Goal: Task Accomplishment & Management: Manage account settings

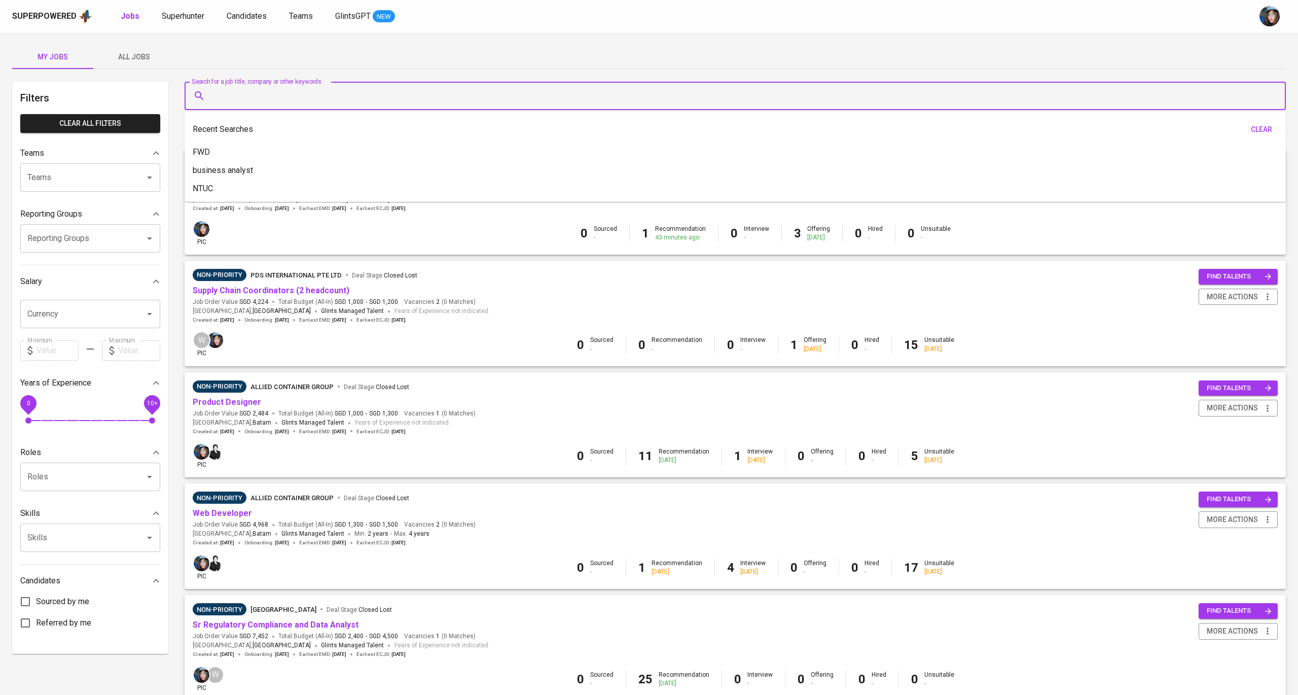
click at [310, 90] on input "Search for a job title, company or other keywords" at bounding box center [737, 95] width 1057 height 19
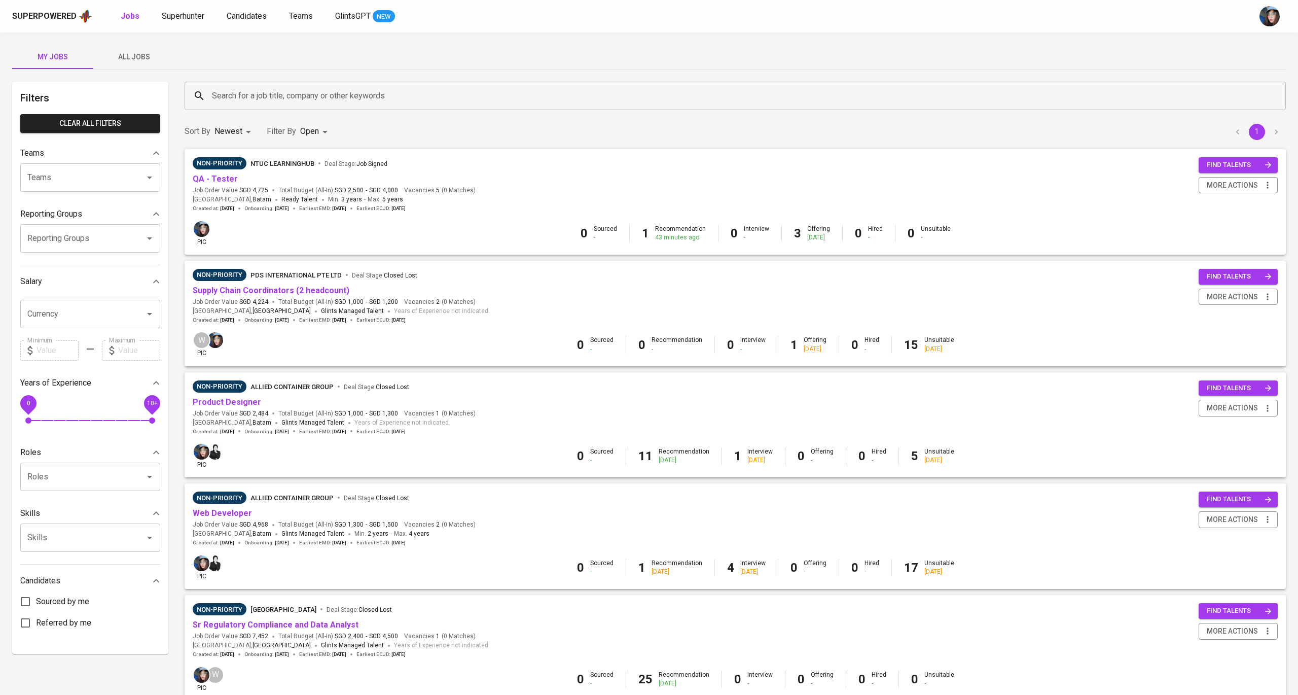
click at [343, 53] on div "My Jobs All Jobs" at bounding box center [649, 57] width 1274 height 24
click at [330, 93] on input "Search for a job title, company or other keywords" at bounding box center [737, 95] width 1057 height 19
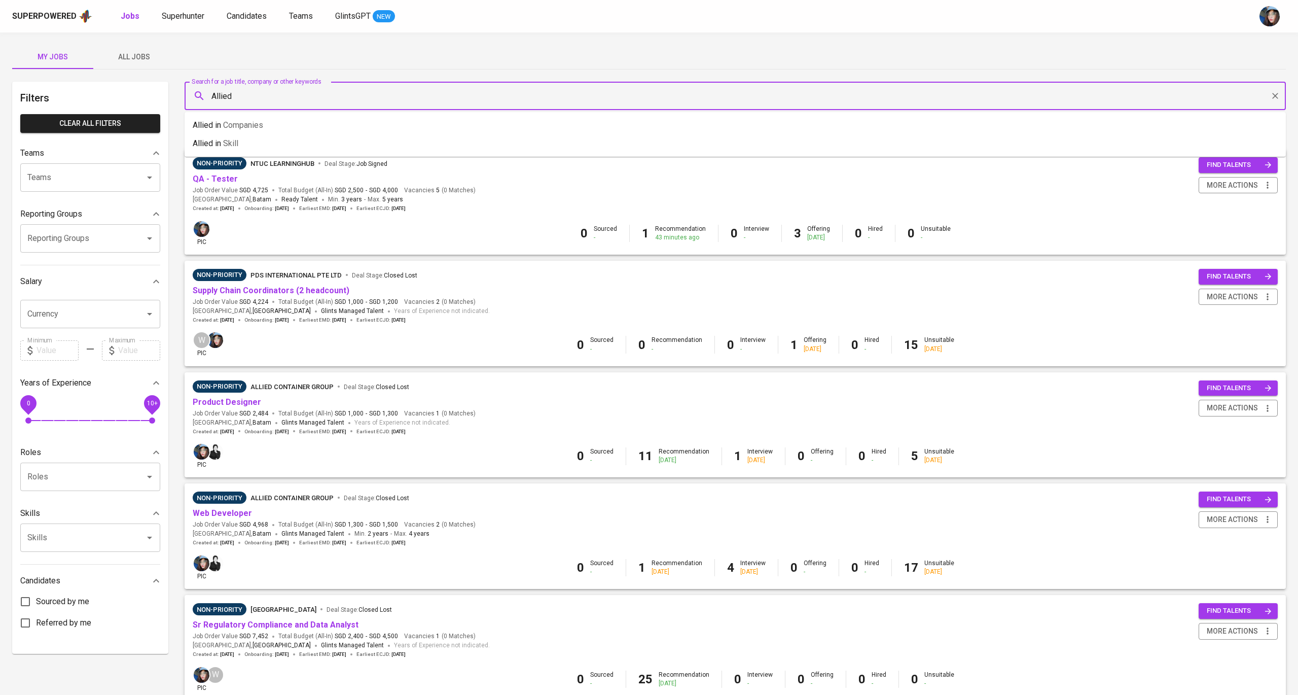
type input "Allied"
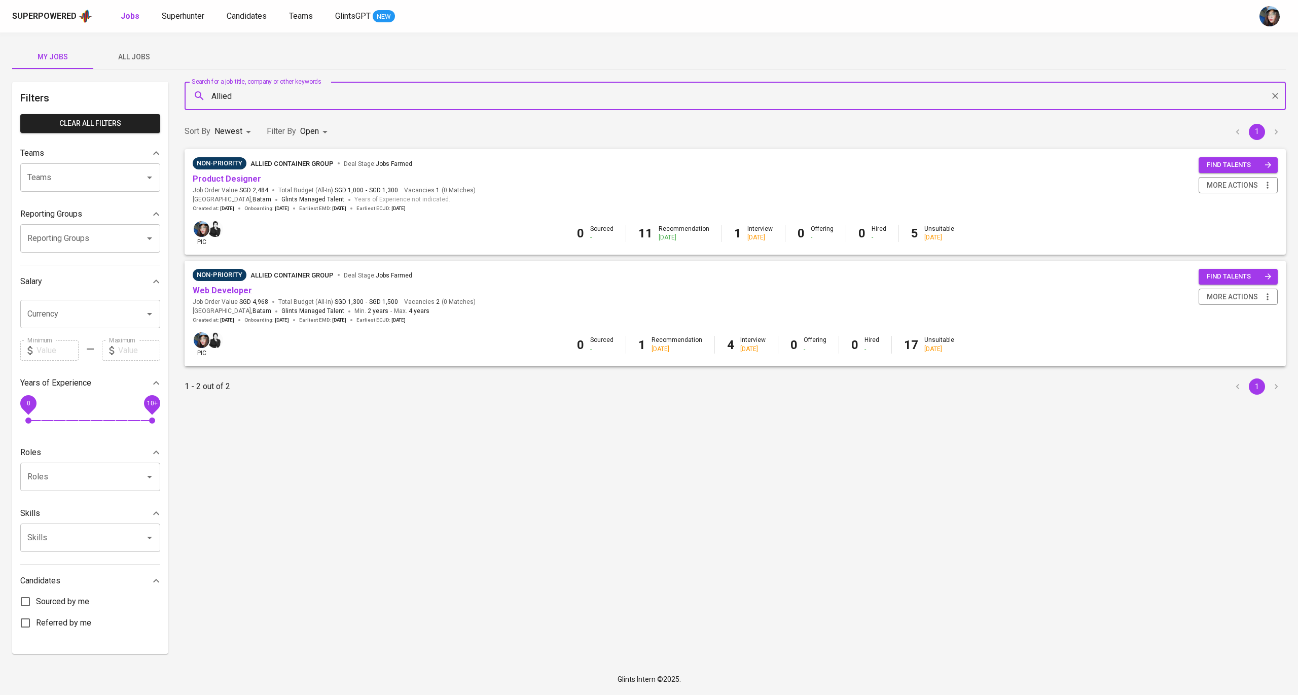
click at [241, 289] on link "Web Developer" at bounding box center [222, 290] width 59 height 10
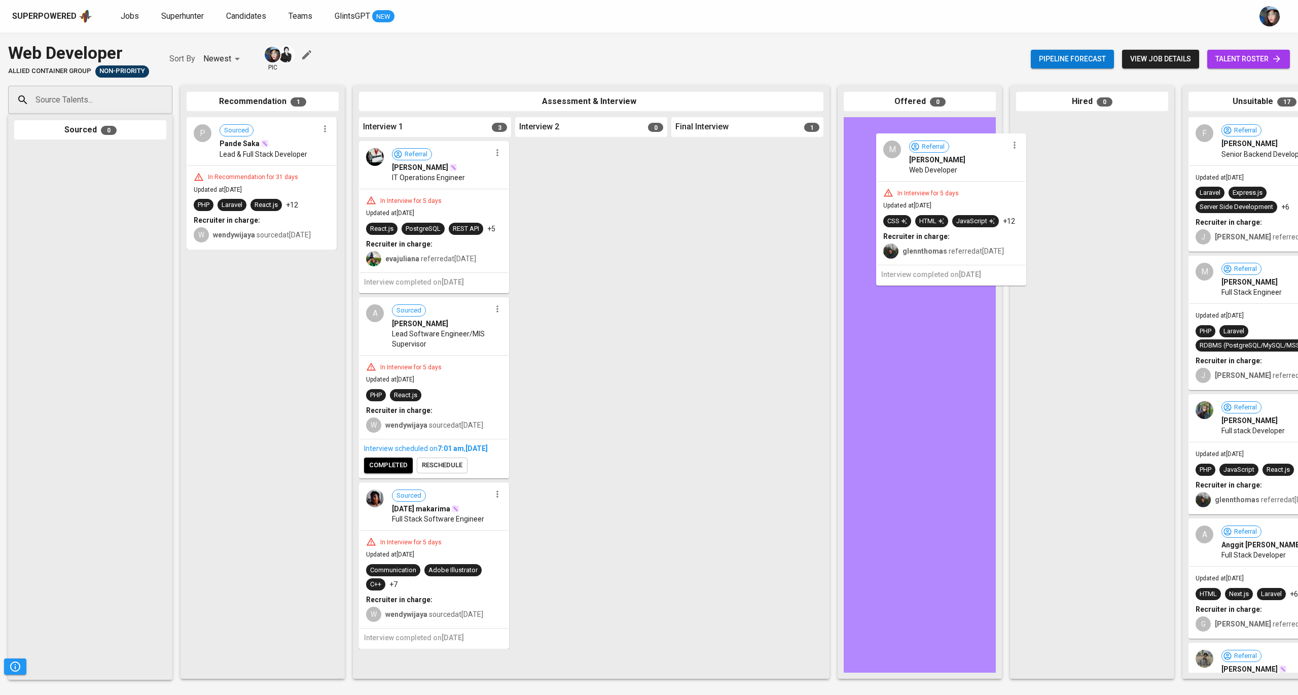
drag, startPoint x: 744, startPoint y: 195, endPoint x: 957, endPoint y: 189, distance: 213.0
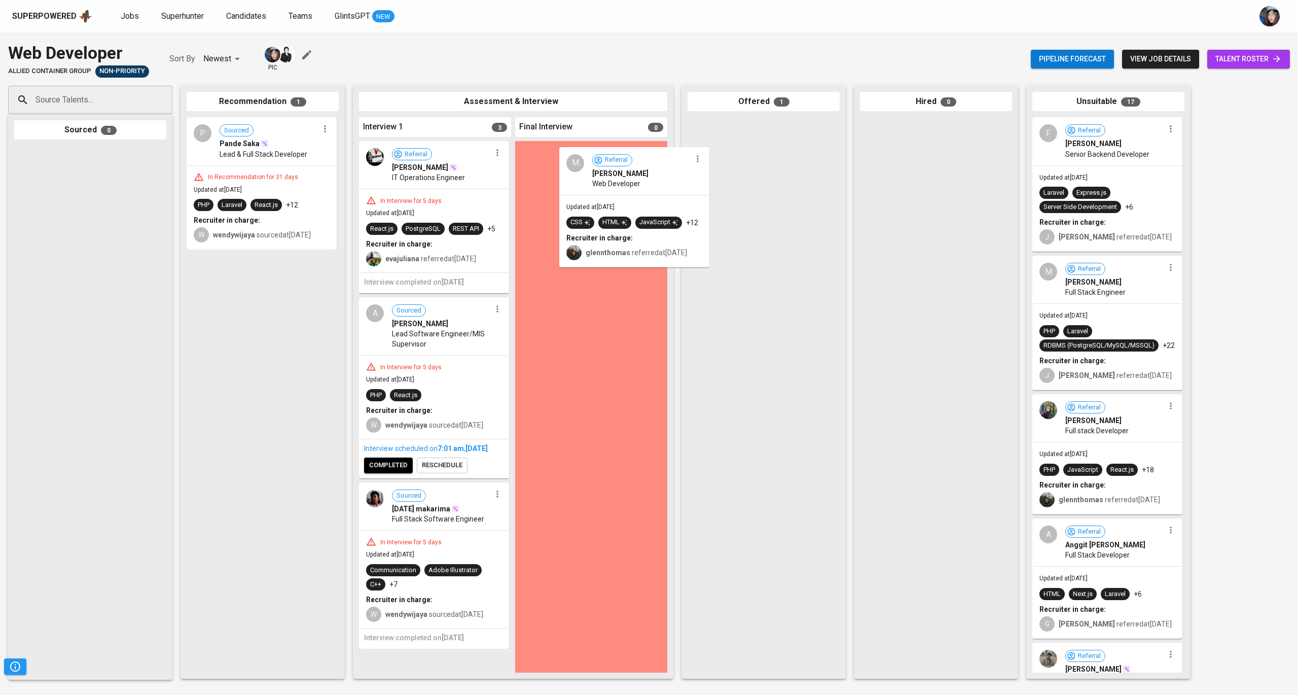
drag, startPoint x: 810, startPoint y: 134, endPoint x: 678, endPoint y: 165, distance: 135.8
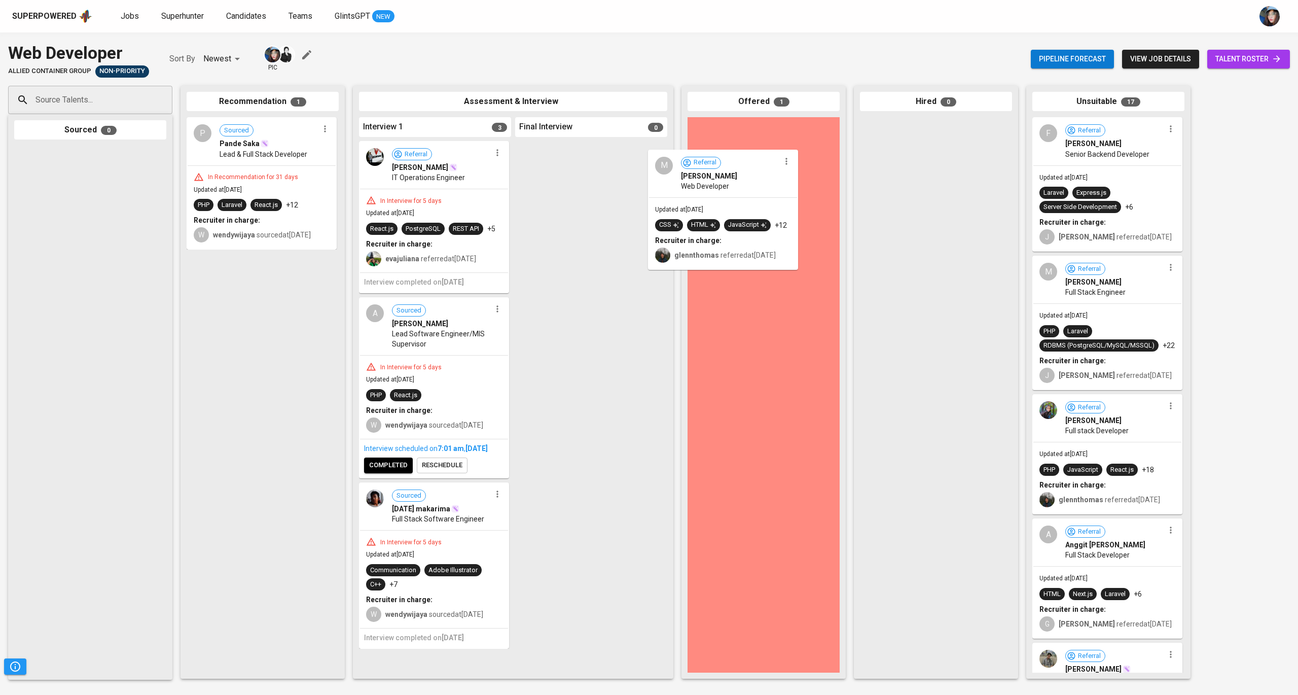
drag, startPoint x: 797, startPoint y: 118, endPoint x: 757, endPoint y: 154, distance: 54.2
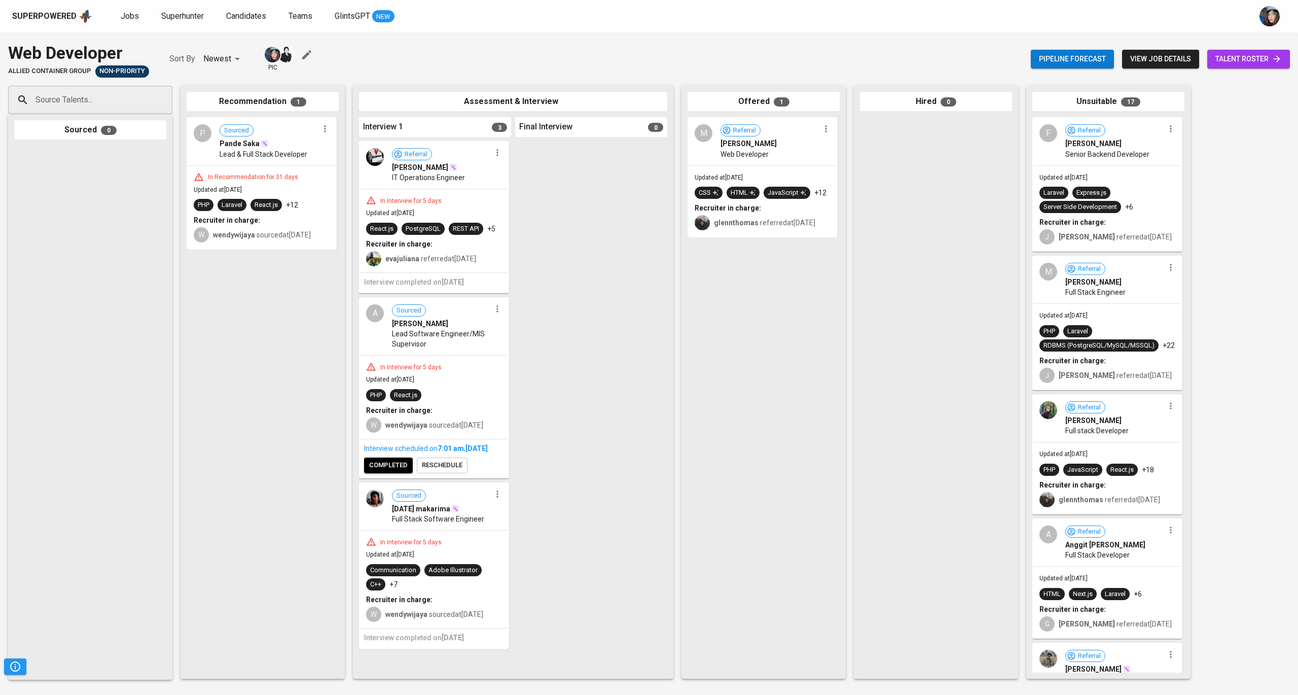
click at [825, 126] on icon "button" at bounding box center [826, 129] width 2 height 7
click at [864, 161] on li "Undo Offering" at bounding box center [861, 165] width 91 height 15
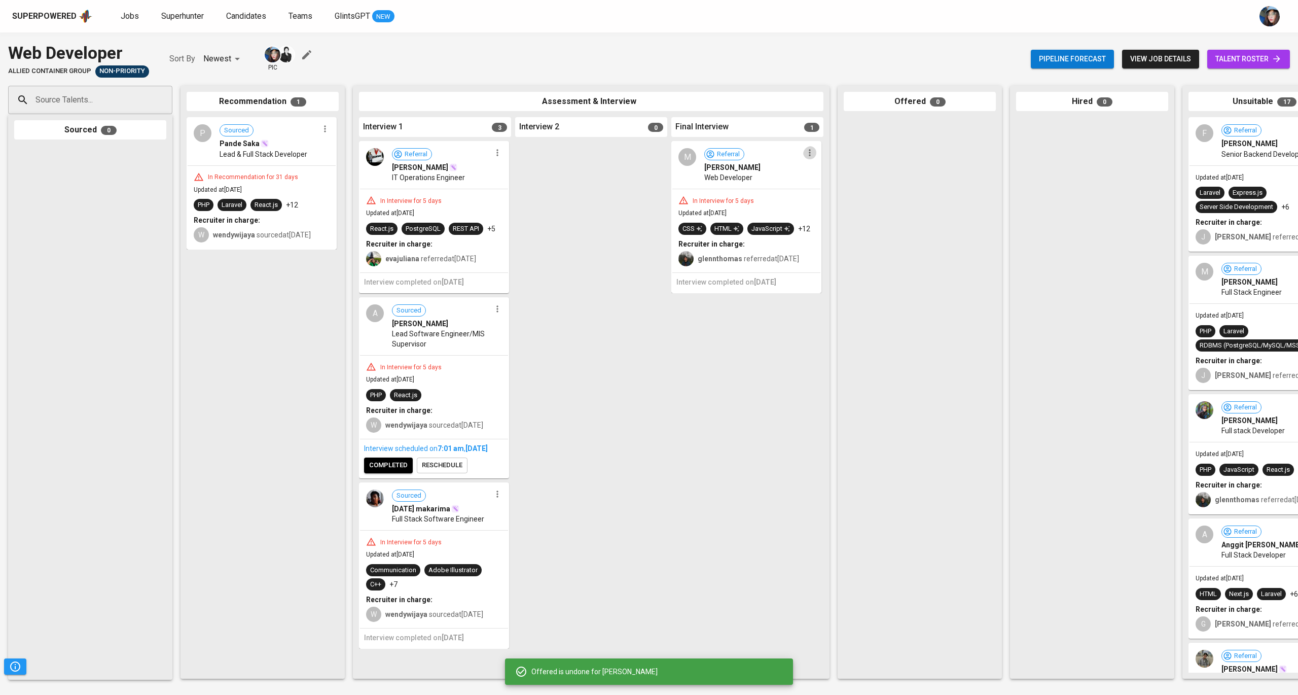
click at [814, 158] on icon "button" at bounding box center [810, 153] width 10 height 10
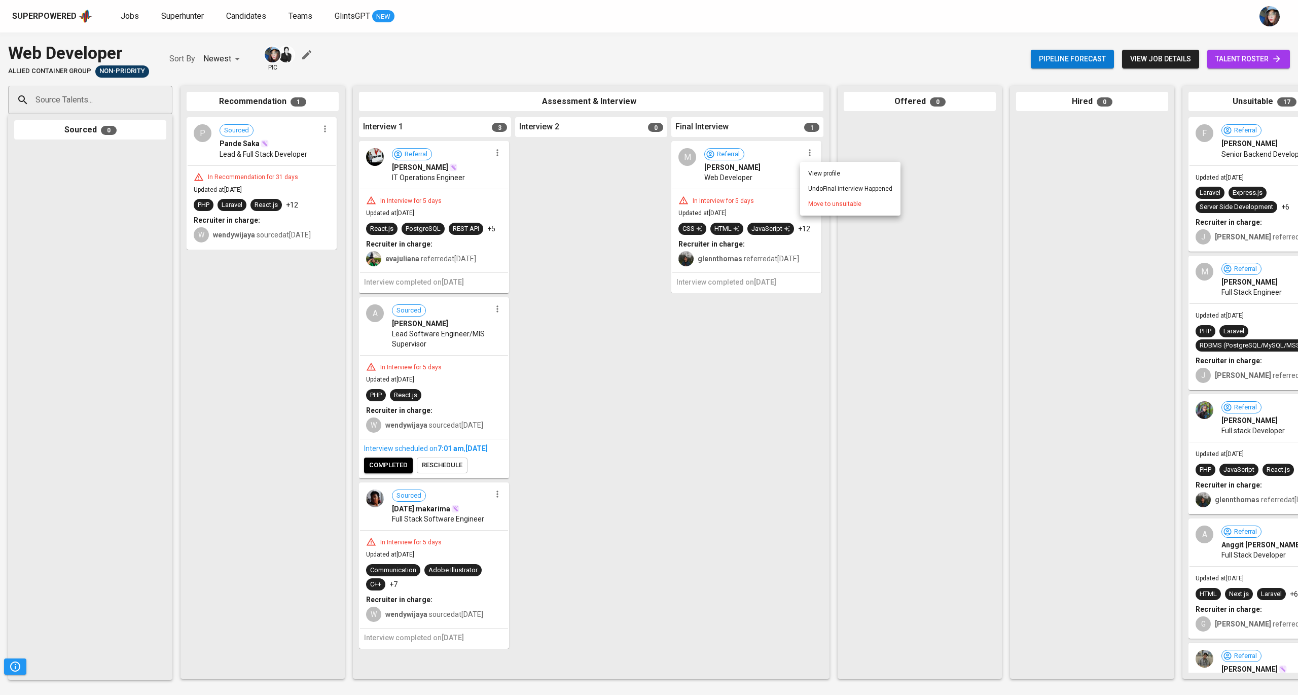
click at [755, 307] on div at bounding box center [649, 347] width 1298 height 695
click at [659, 250] on div at bounding box center [591, 406] width 152 height 531
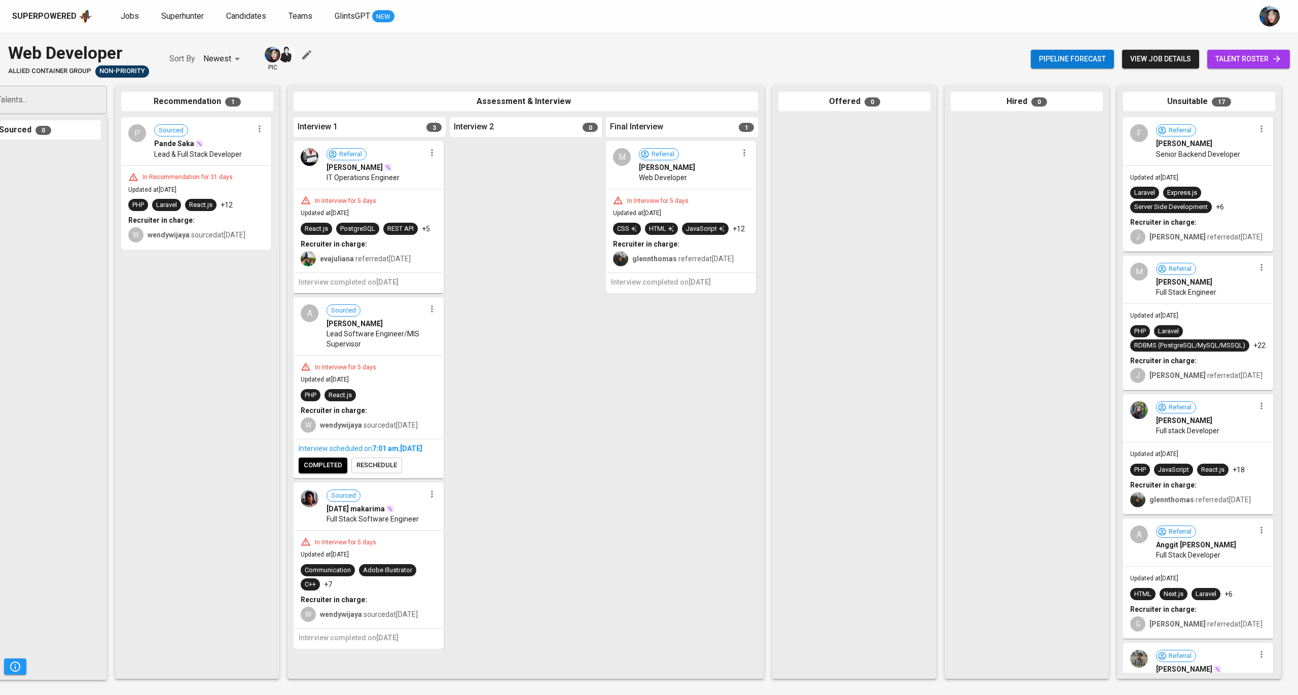
click at [695, 171] on span "Muhammad Taufiq Mahdi" at bounding box center [667, 167] width 56 height 10
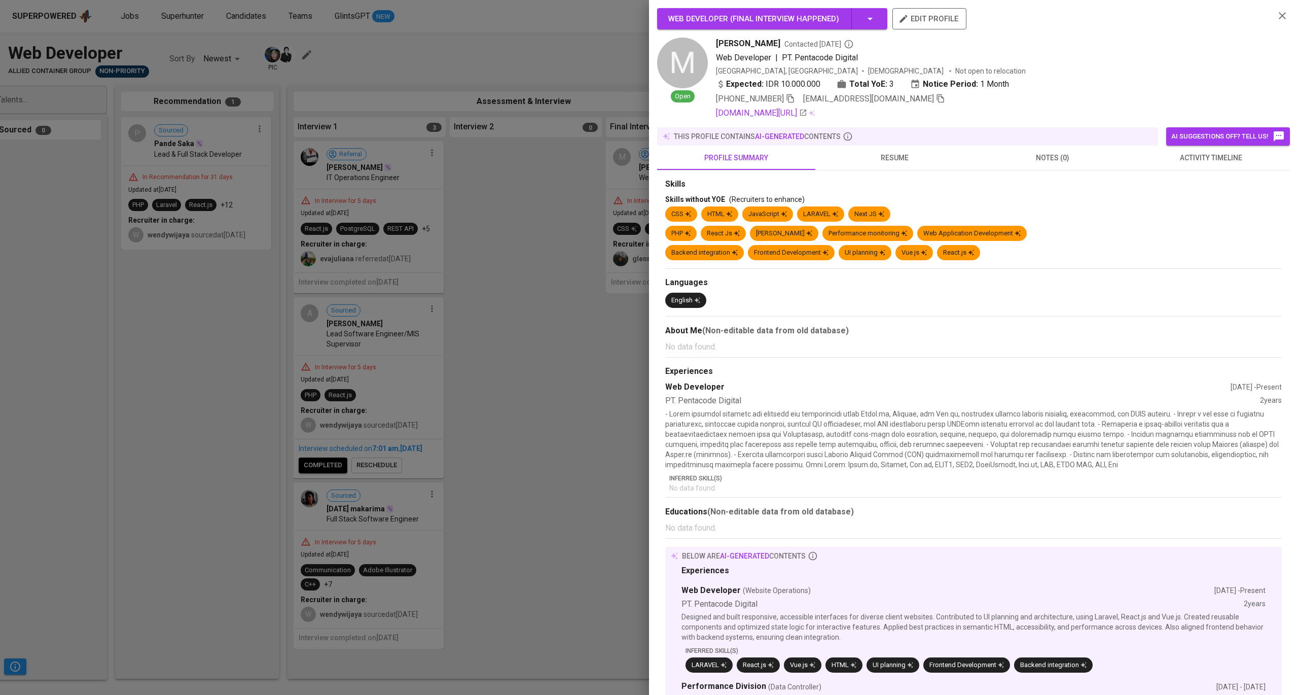
drag, startPoint x: 808, startPoint y: 40, endPoint x: 776, endPoint y: 43, distance: 32.6
click at [776, 43] on span "Muhammad Taufiq Mahdi" at bounding box center [748, 44] width 64 height 12
drag, startPoint x: 712, startPoint y: 43, endPoint x: 813, endPoint y: 39, distance: 101.0
click at [813, 39] on div "M Open Muhammad Taufiq Mahdi Contacted 1 month ago Web Developer | PT. Pentacod…" at bounding box center [961, 79] width 609 height 82
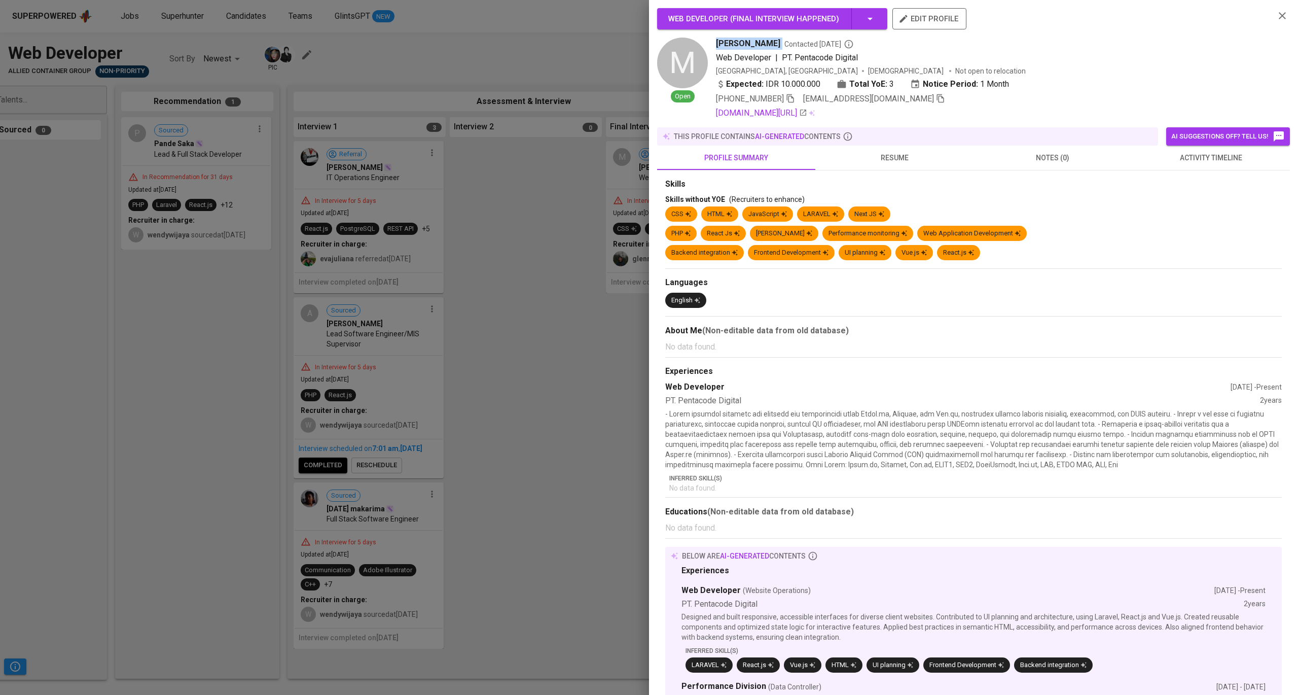
copy span "Muhammad Taufiq Mahdi"
click at [936, 103] on icon "button" at bounding box center [940, 98] width 9 height 9
click at [600, 169] on div at bounding box center [649, 347] width 1298 height 695
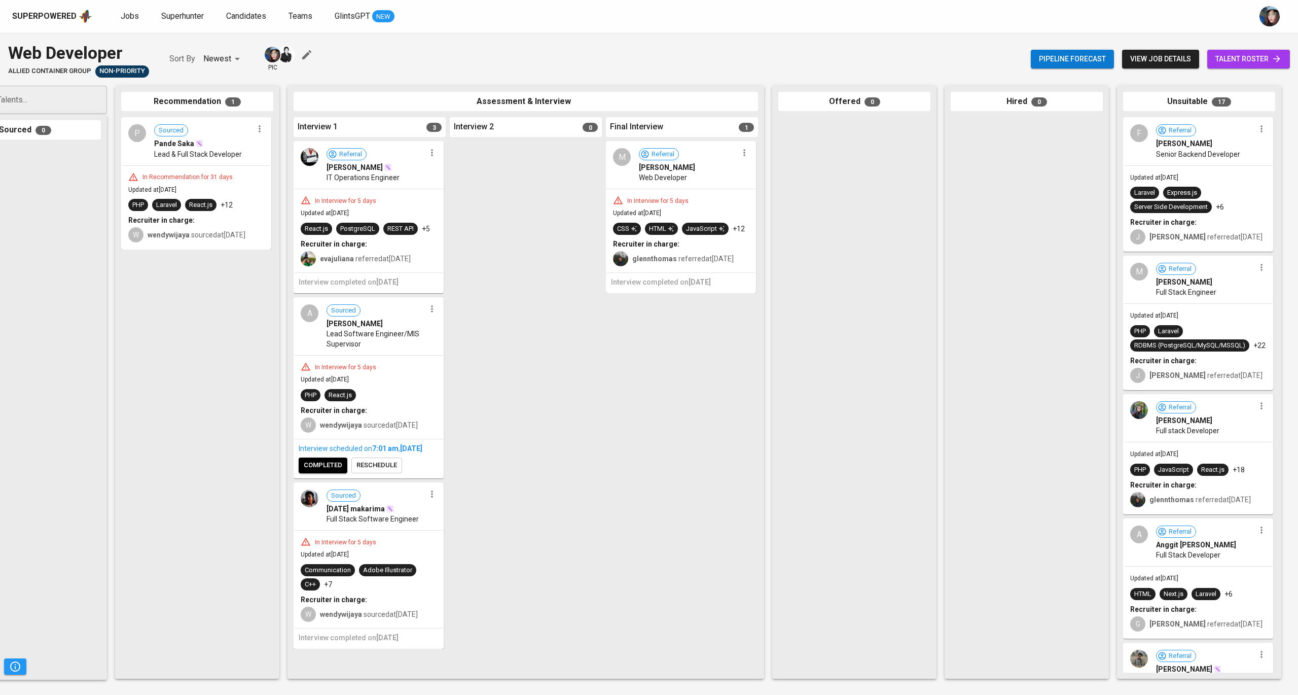
click at [1250, 48] on div "Pipeline forecast view job details talent roster" at bounding box center [1160, 59] width 259 height 37
click at [1254, 55] on span "talent roster" at bounding box center [1248, 59] width 66 height 13
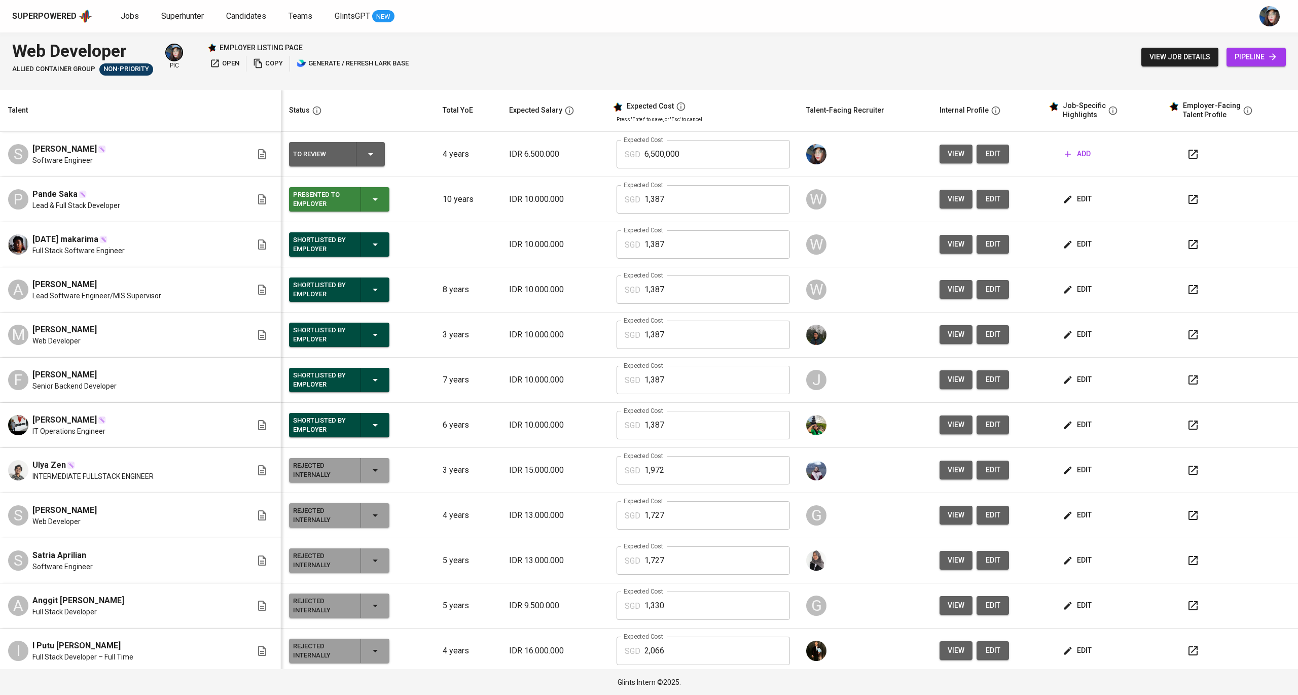
click at [1078, 341] on span "edit" at bounding box center [1078, 334] width 27 height 13
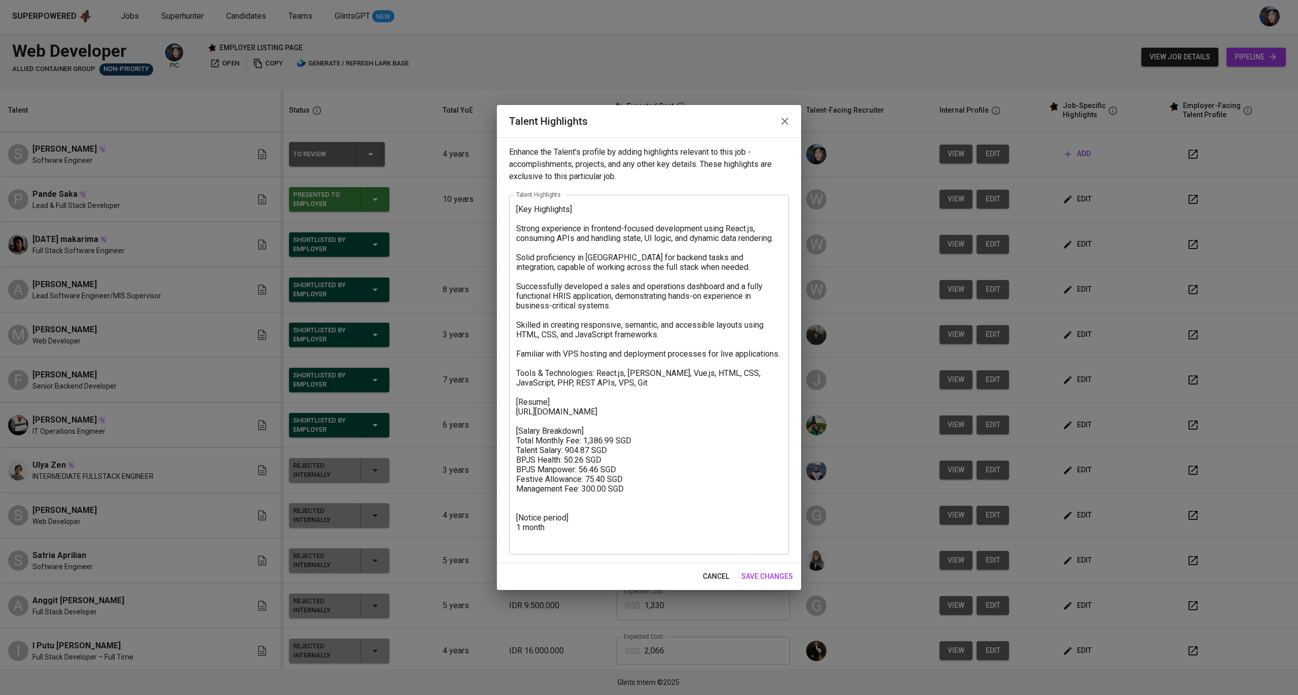
click at [650, 520] on textarea "[Key Highlights] Strong experience in frontend-focused development using React.…" at bounding box center [649, 374] width 266 height 341
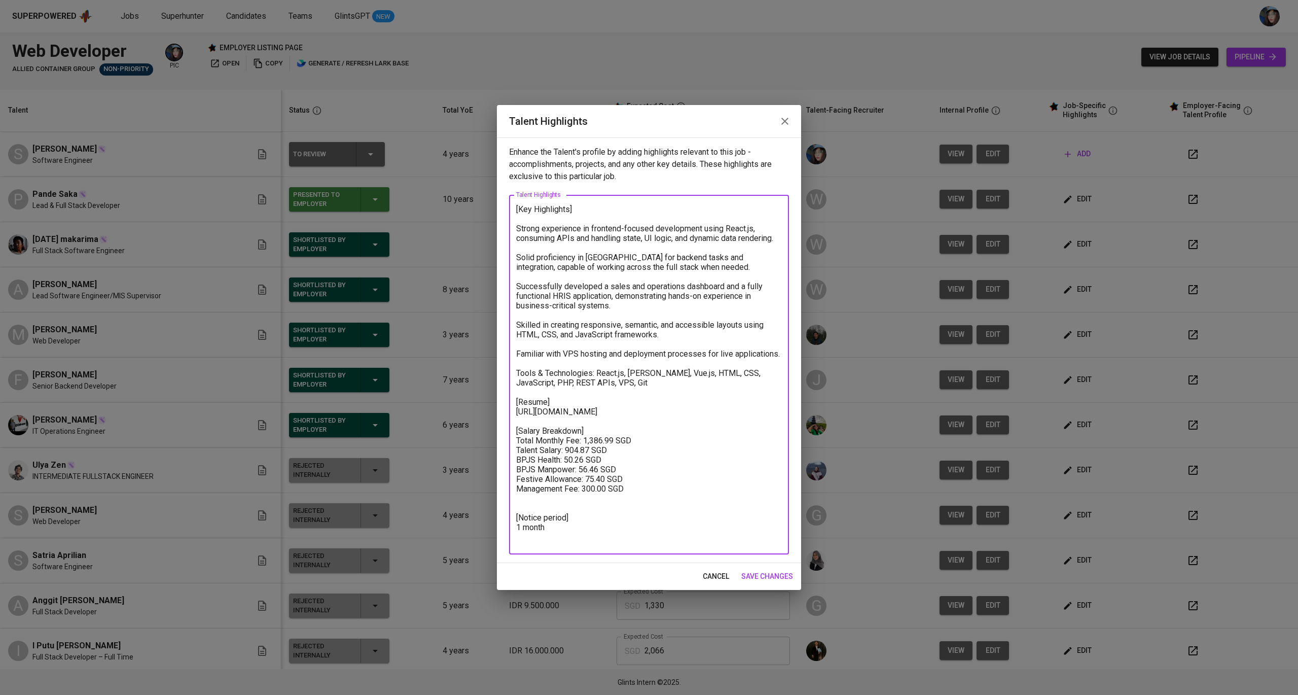
click at [650, 520] on textarea "[Key Highlights] Strong experience in frontend-focused development using React.…" at bounding box center [649, 374] width 266 height 341
type textarea "[Key Highlights] Strong experience in frontend-focused development using React.…"
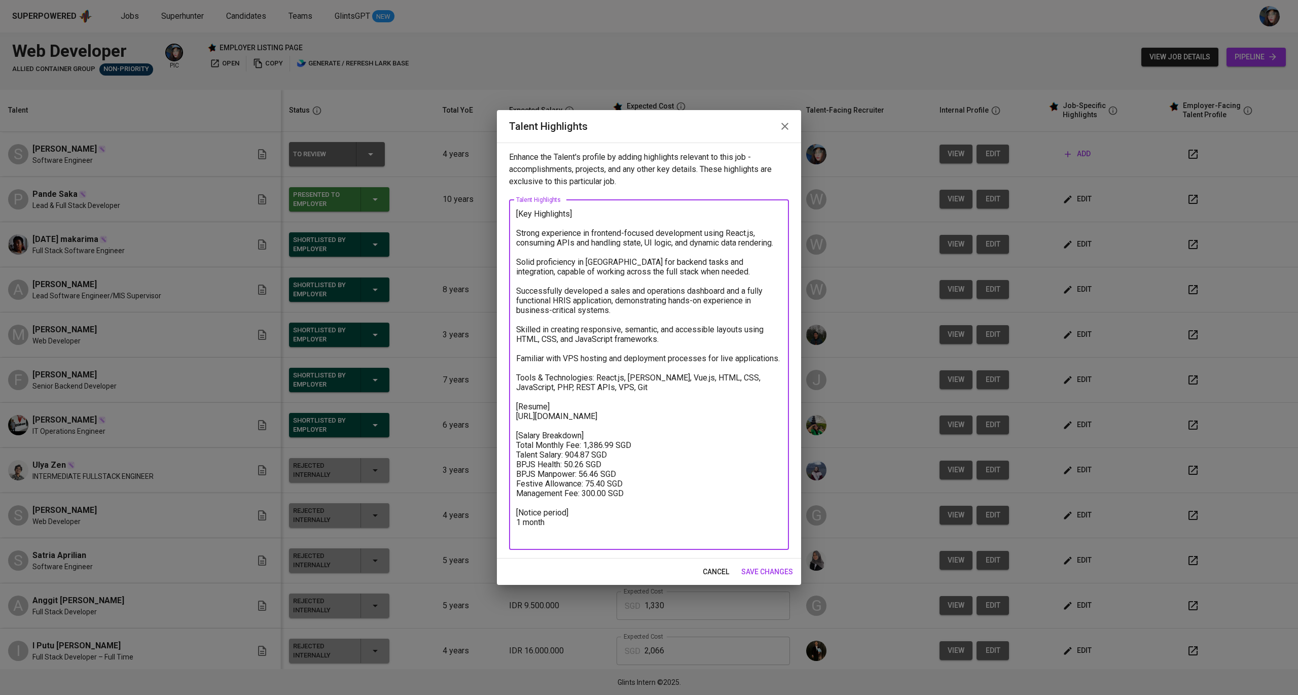
click at [771, 570] on span "save changes" at bounding box center [767, 571] width 52 height 13
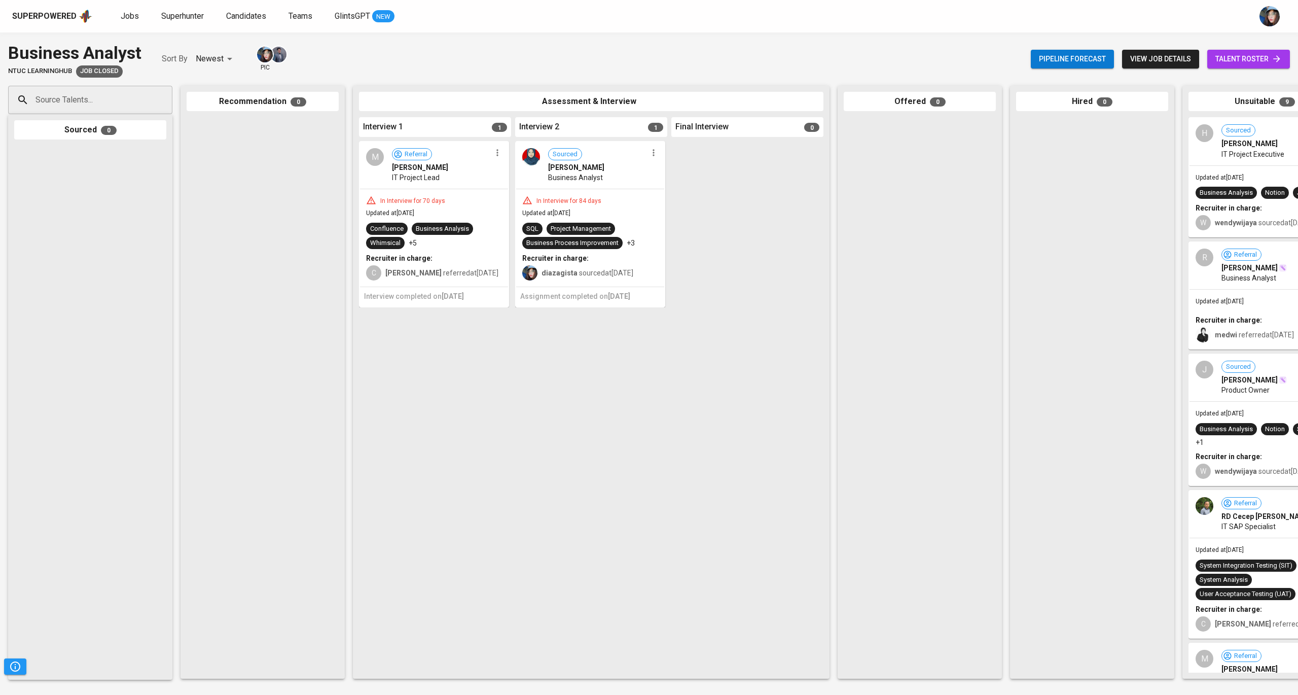
click at [747, 360] on div at bounding box center [747, 406] width 152 height 531
click at [765, 322] on div at bounding box center [747, 406] width 152 height 531
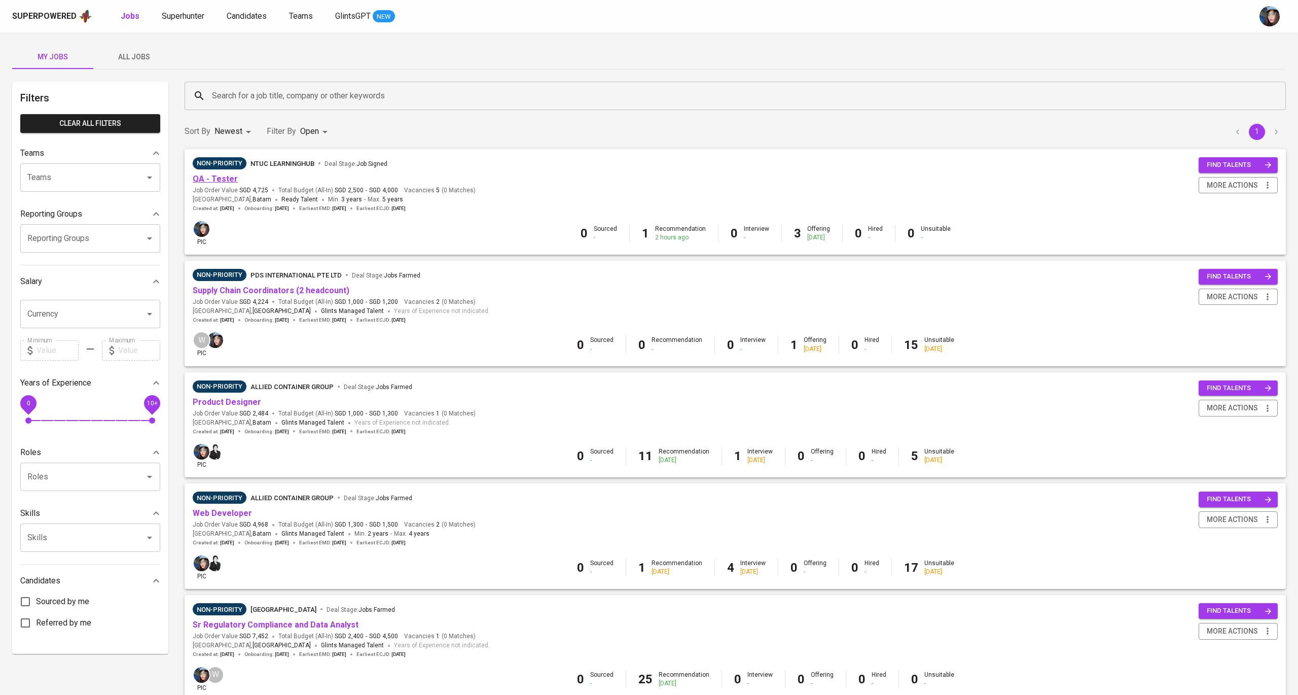
click at [226, 175] on link "QA - Tester" at bounding box center [215, 179] width 45 height 10
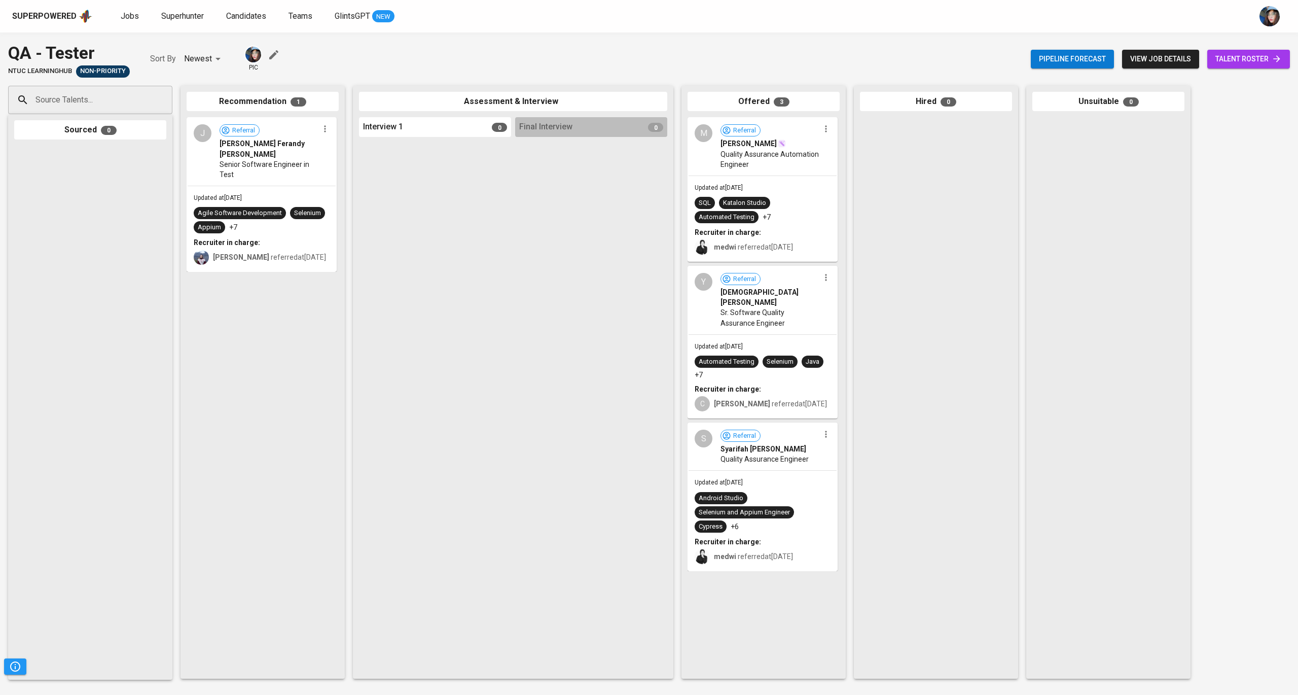
click at [1256, 58] on span "talent roster" at bounding box center [1248, 59] width 66 height 13
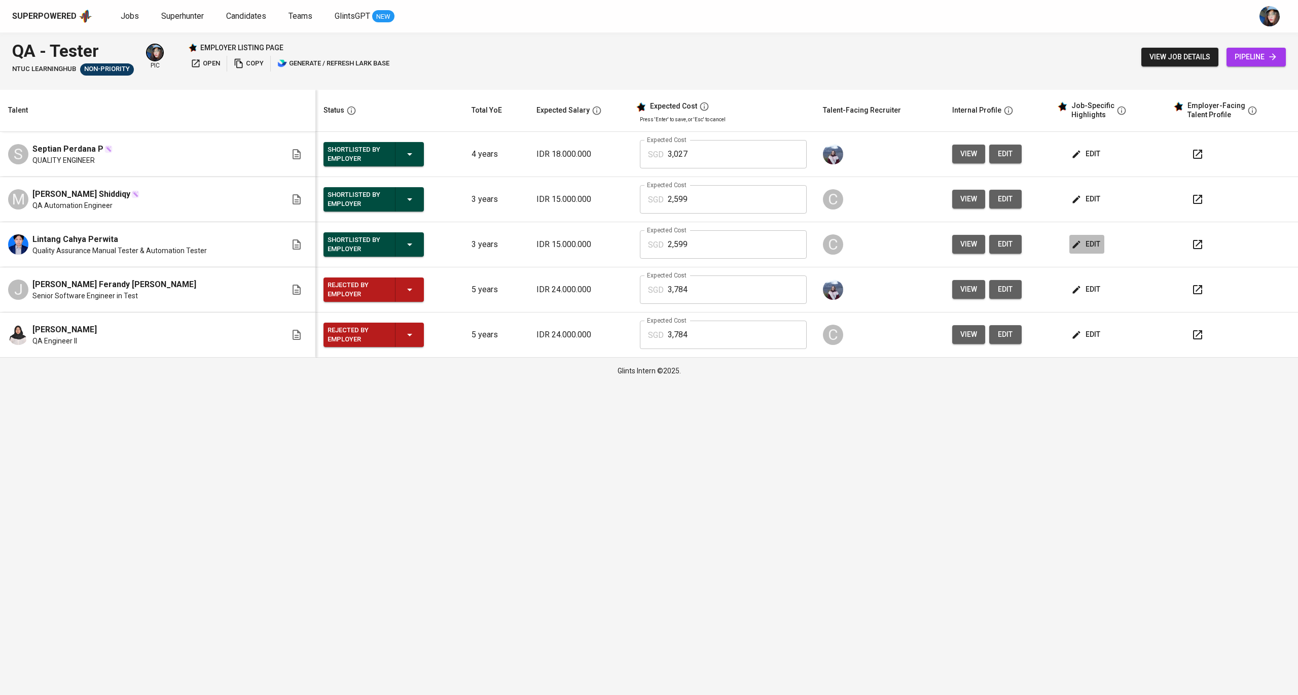
click at [1077, 241] on icon "button" at bounding box center [1076, 244] width 10 height 10
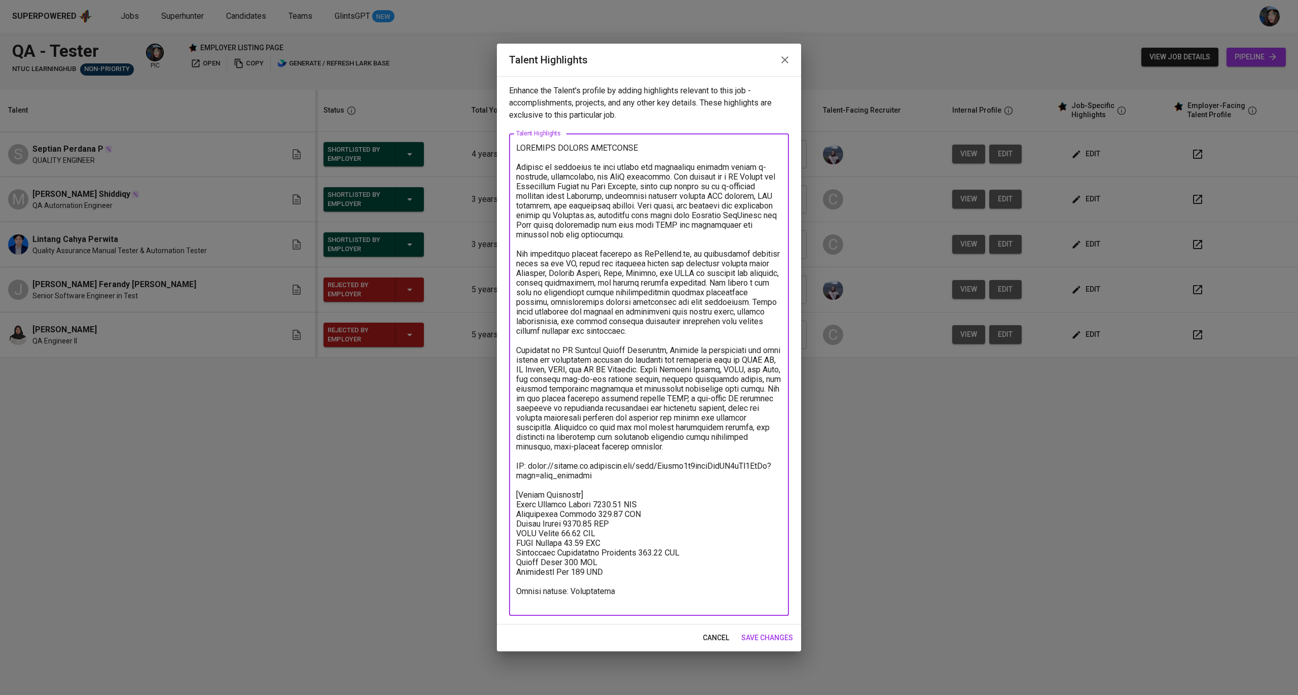
drag, startPoint x: 603, startPoint y: 472, endPoint x: 530, endPoint y: 461, distance: 74.3
click at [530, 461] on textarea at bounding box center [649, 374] width 266 height 463
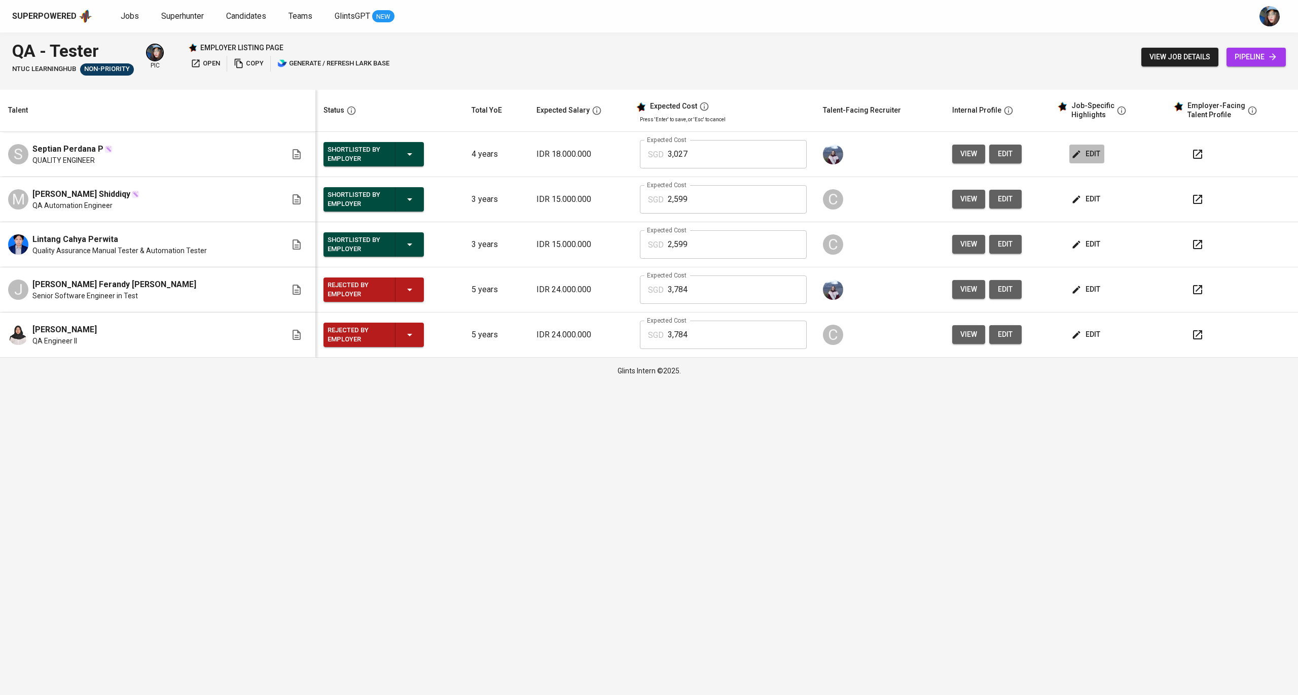
click at [1077, 159] on icon "button" at bounding box center [1076, 154] width 10 height 10
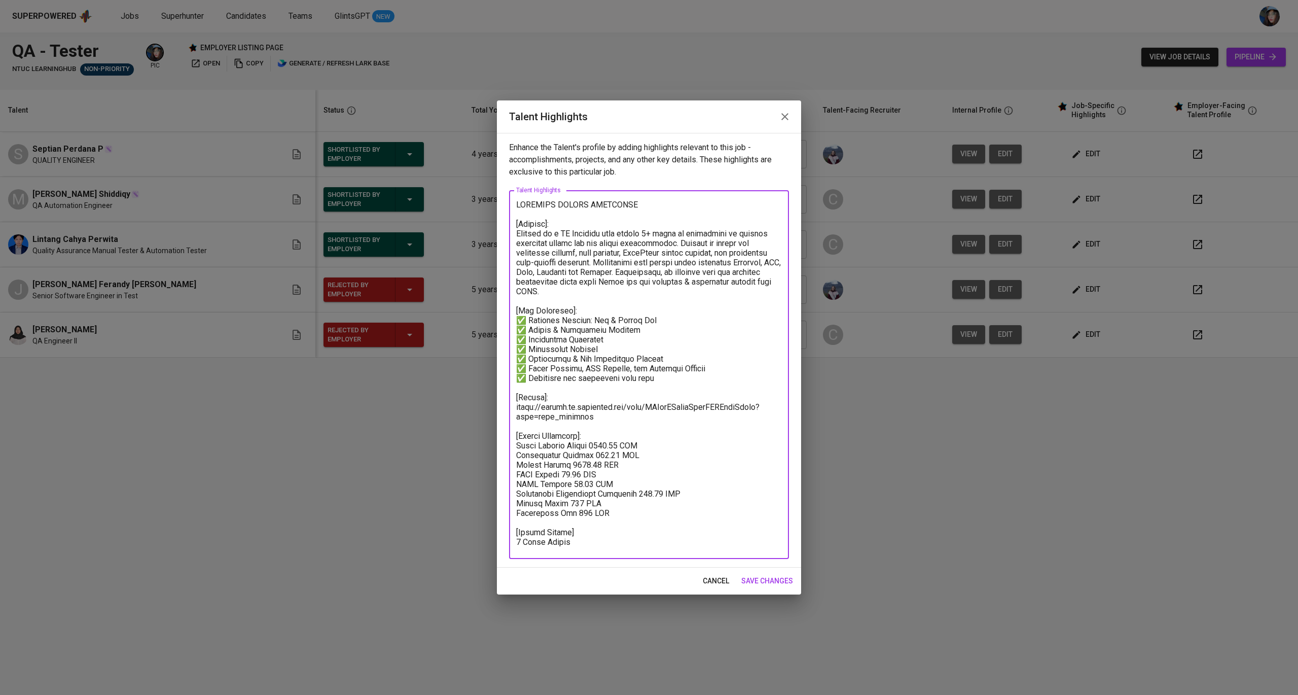
drag, startPoint x: 594, startPoint y: 412, endPoint x: 506, endPoint y: 407, distance: 88.9
click at [506, 407] on div "Enhance the Talent's profile by adding highlights relevant to this job - accomp…" at bounding box center [649, 350] width 304 height 435
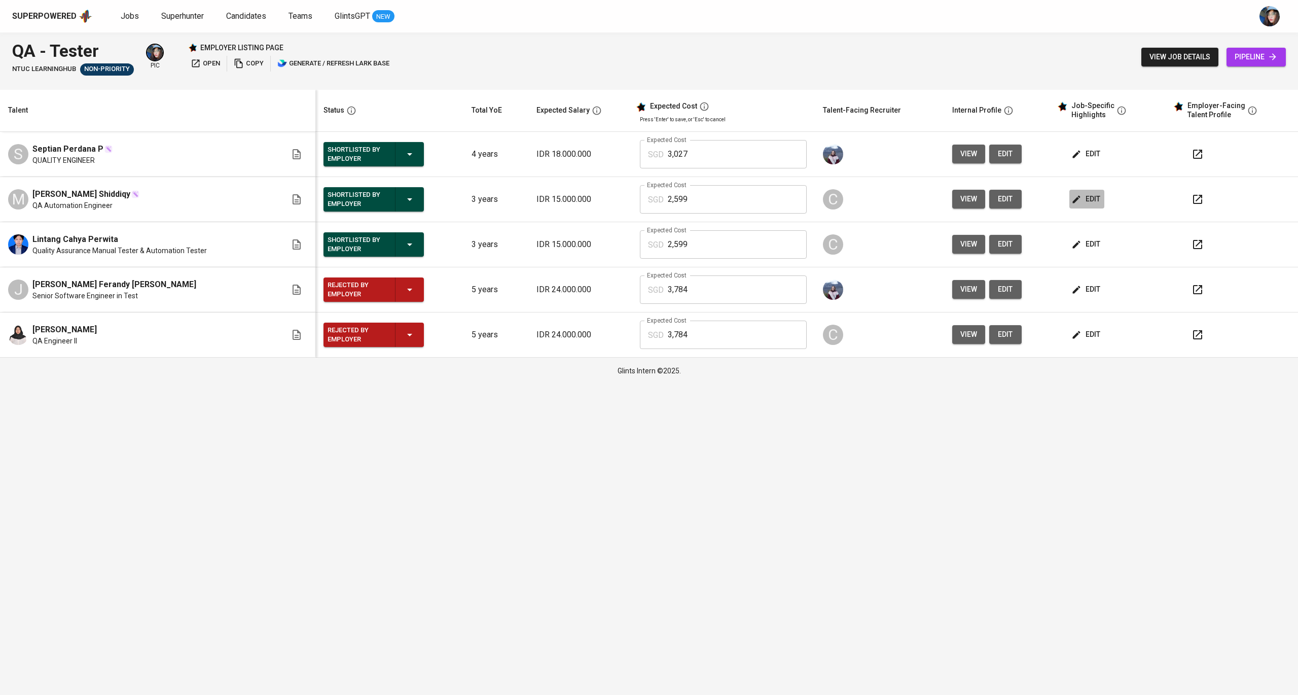
click at [1092, 199] on span "edit" at bounding box center [1086, 199] width 27 height 13
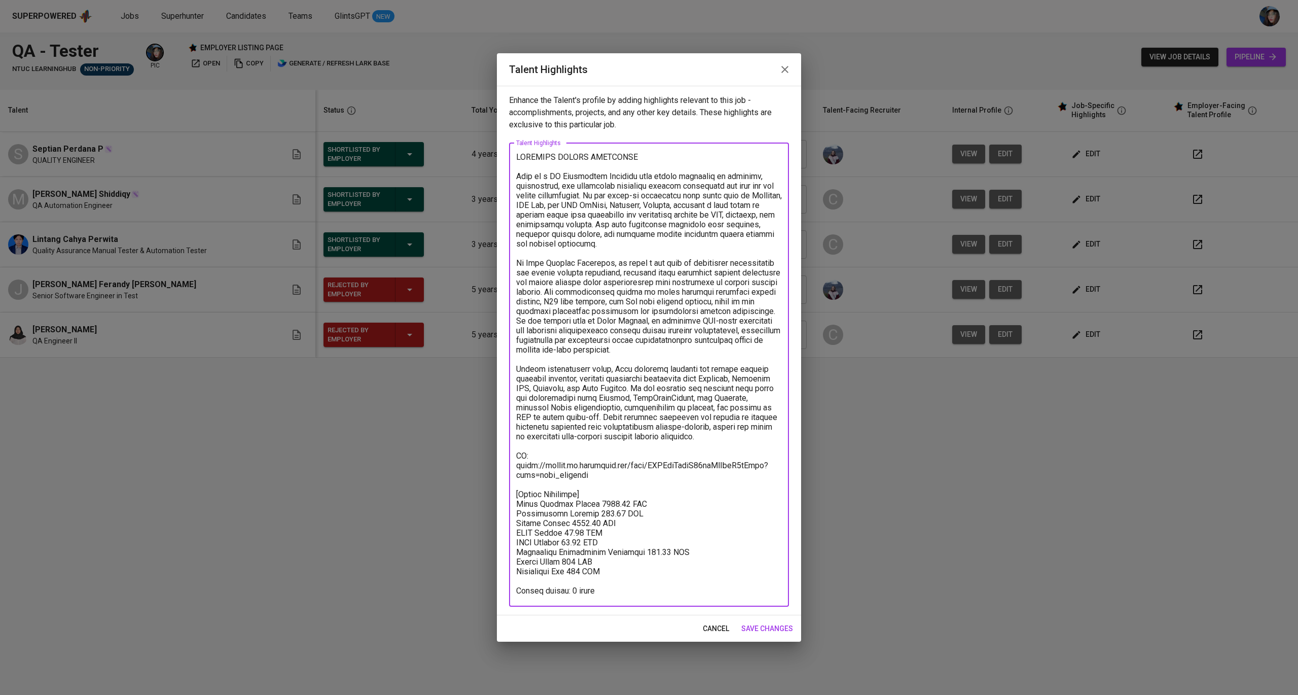
drag, startPoint x: 610, startPoint y: 473, endPoint x: 496, endPoint y: 462, distance: 115.0
click at [496, 462] on div "Talent Highlights Enhance the Talent's profile by adding highlights relevant to…" at bounding box center [649, 347] width 1298 height 695
